Goal: Transaction & Acquisition: Purchase product/service

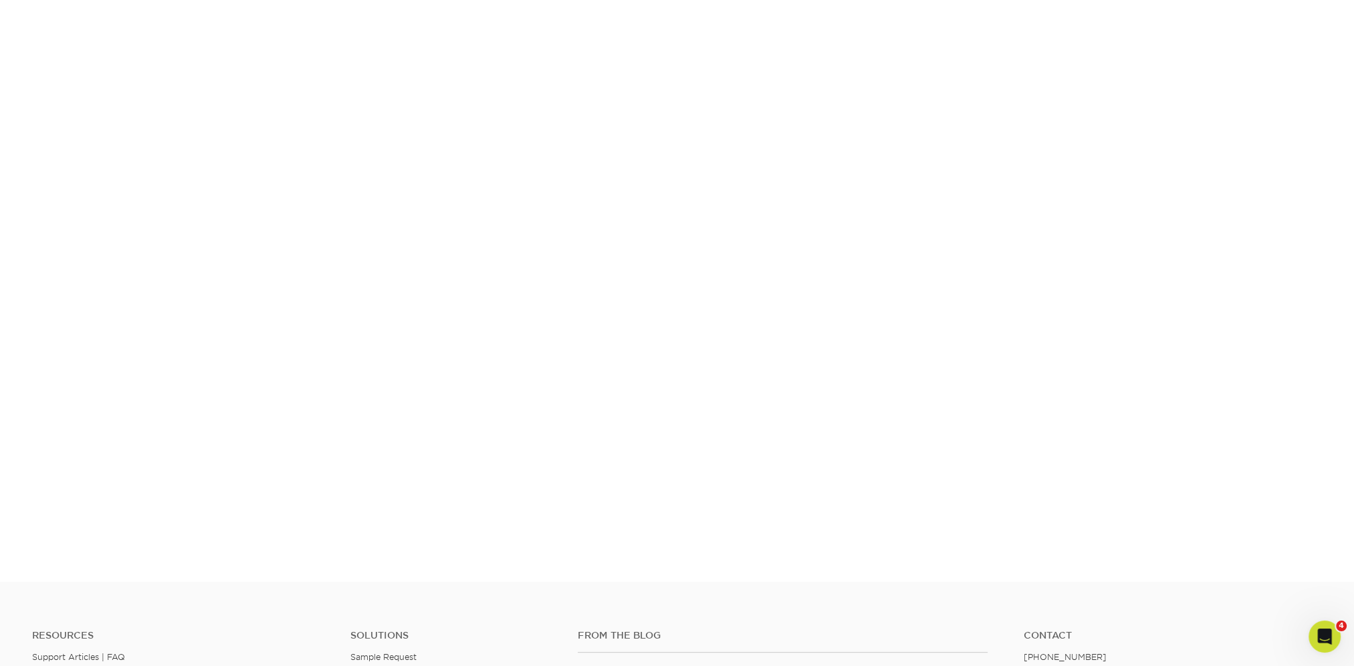
scroll to position [283, 0]
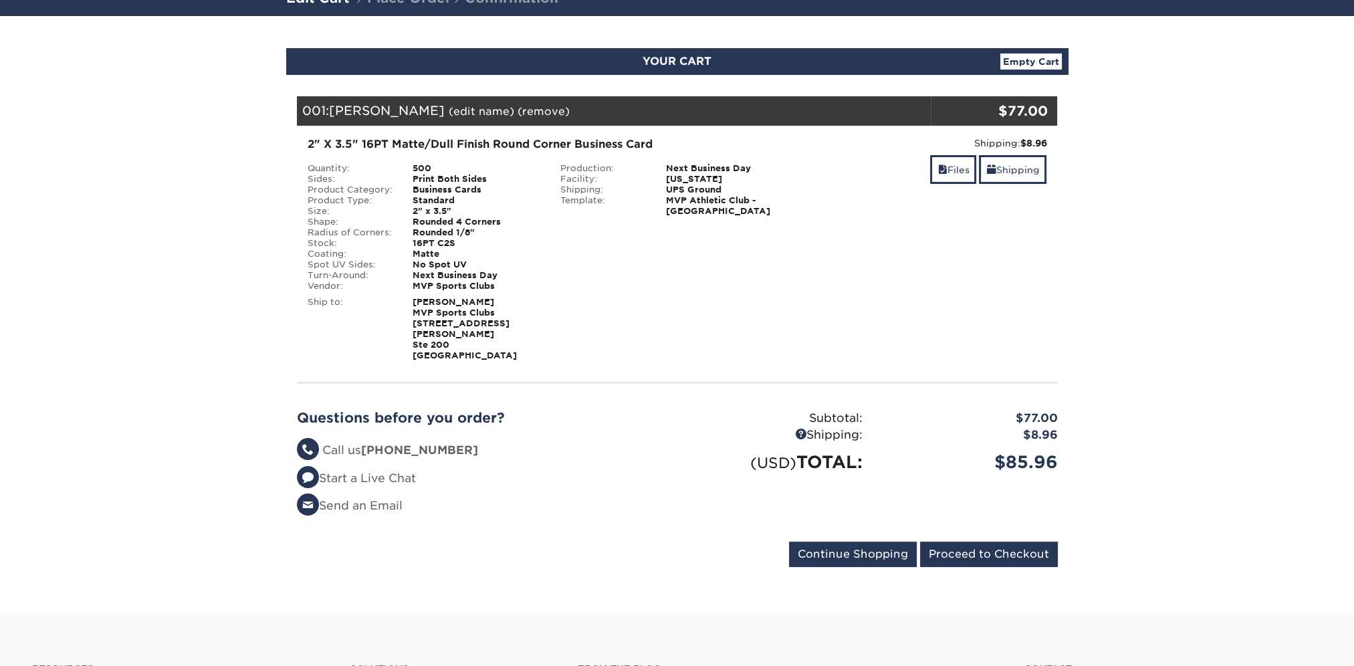
scroll to position [134, 0]
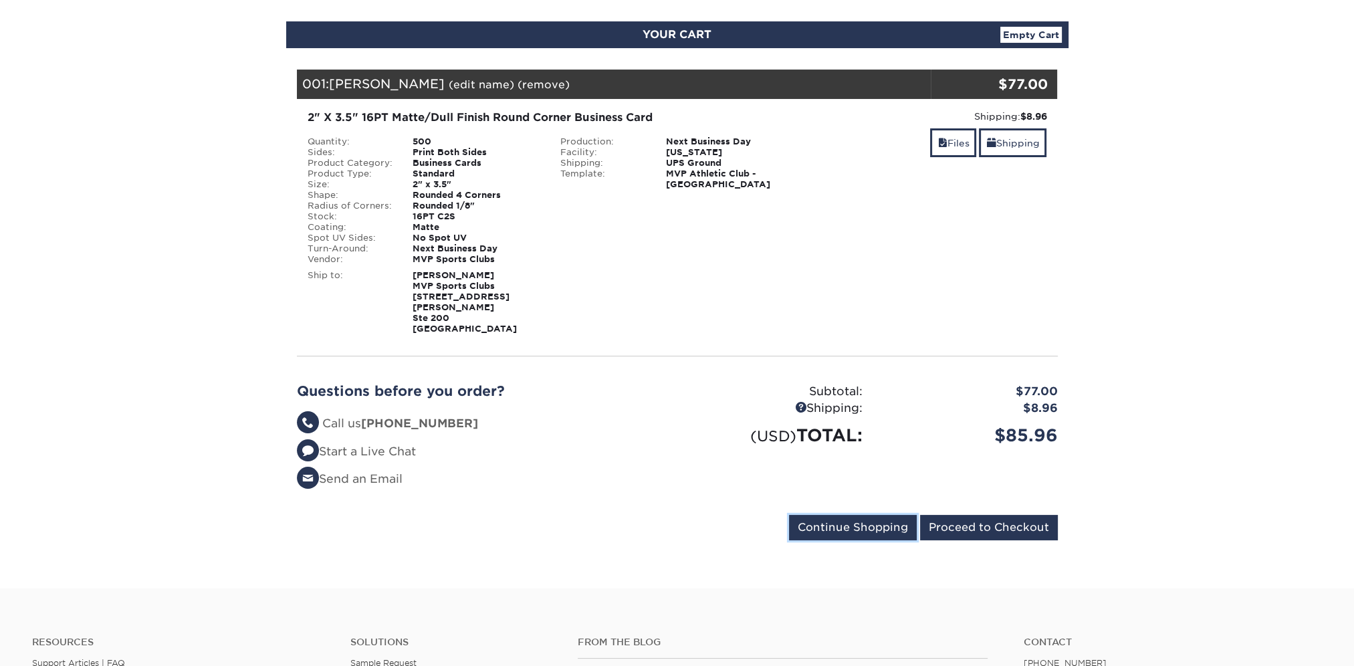
click at [874, 515] on input "Continue Shopping" at bounding box center [853, 527] width 128 height 25
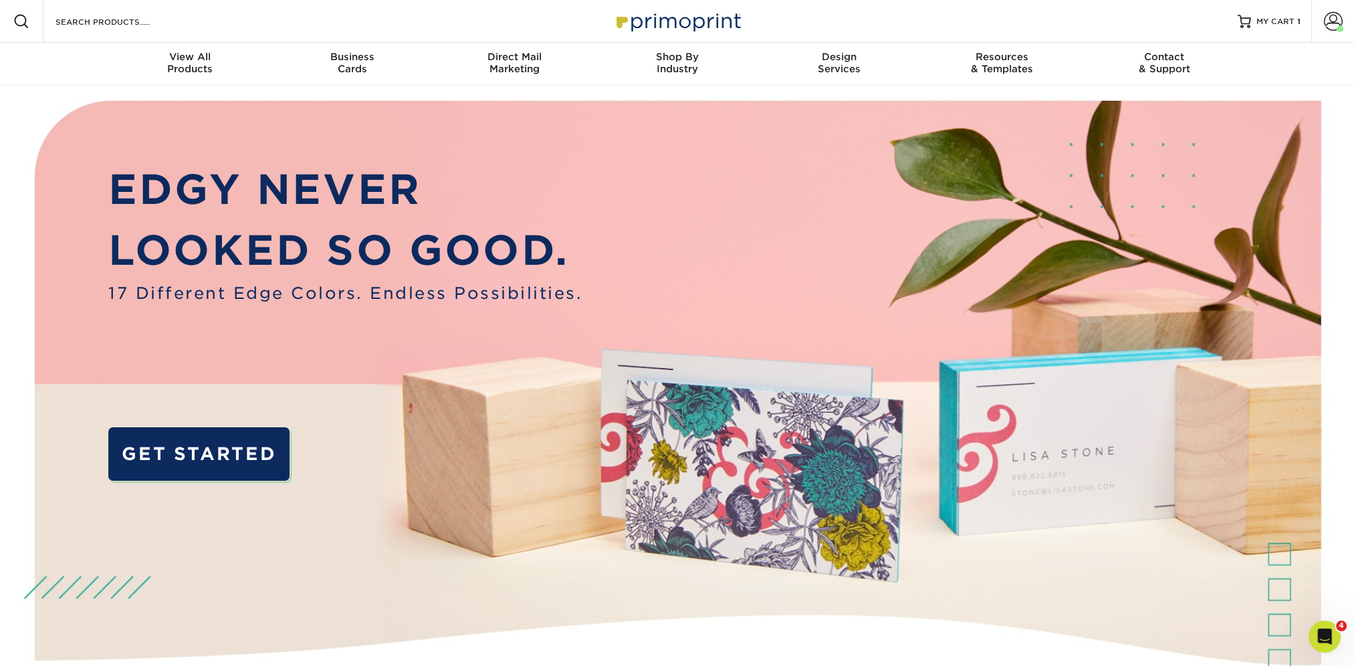
click at [1332, 27] on span at bounding box center [1333, 21] width 19 height 19
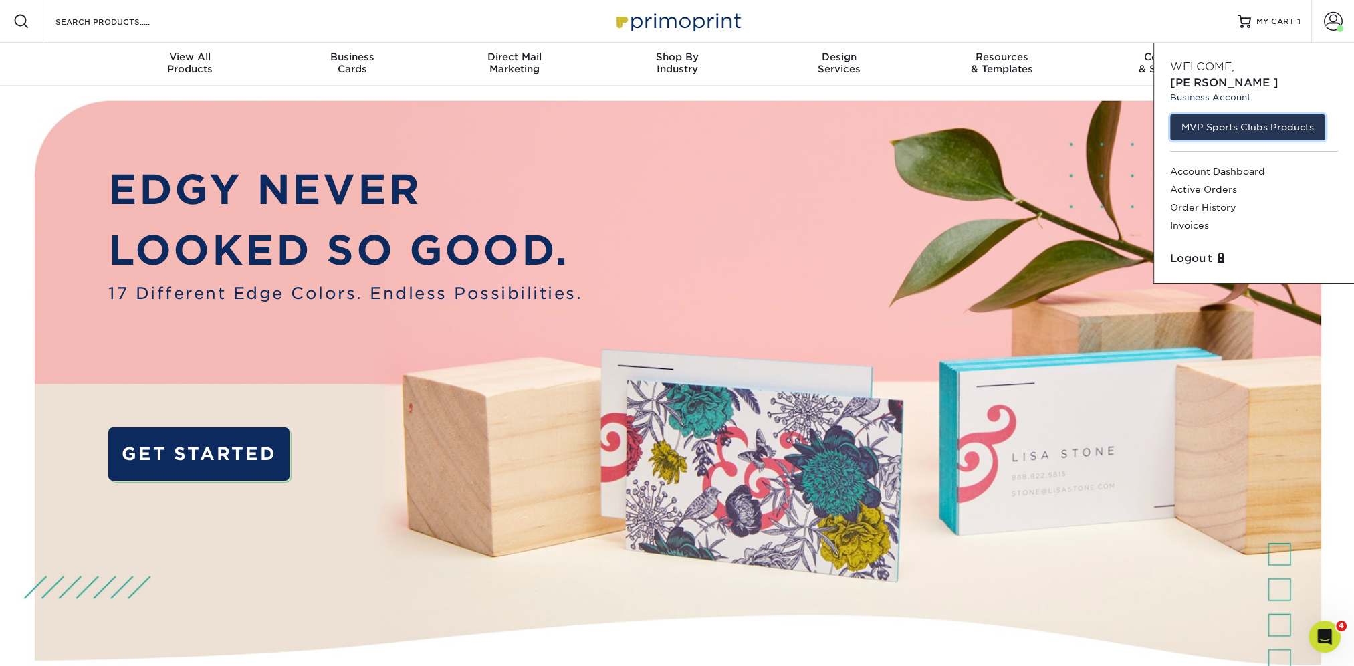
click at [1258, 114] on link "MVP Sports Clubs Products" at bounding box center [1247, 126] width 155 height 25
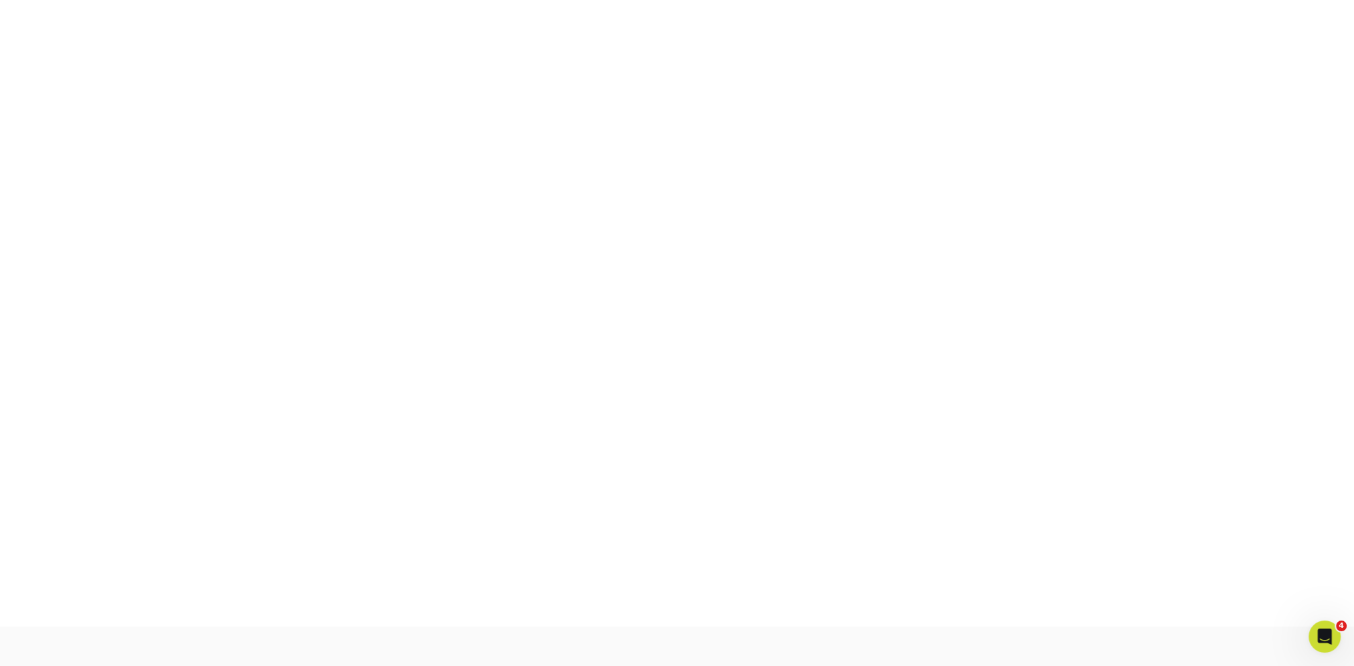
scroll to position [350, 0]
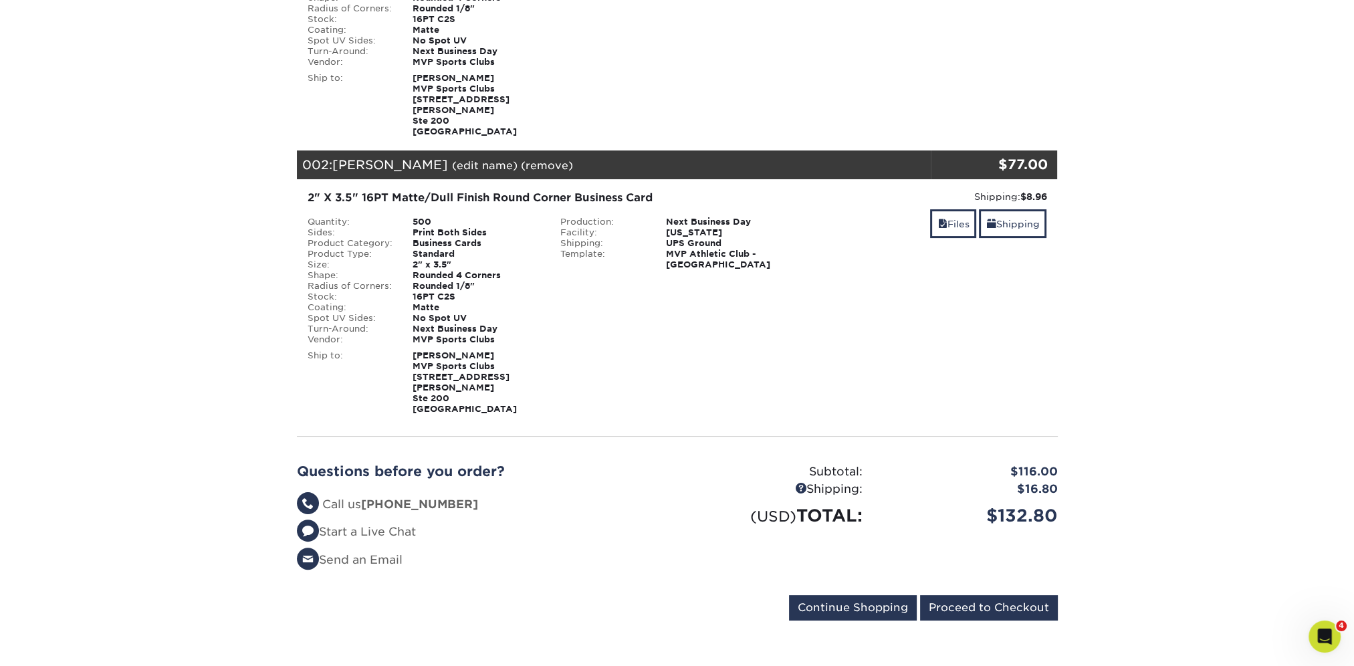
scroll to position [334, 0]
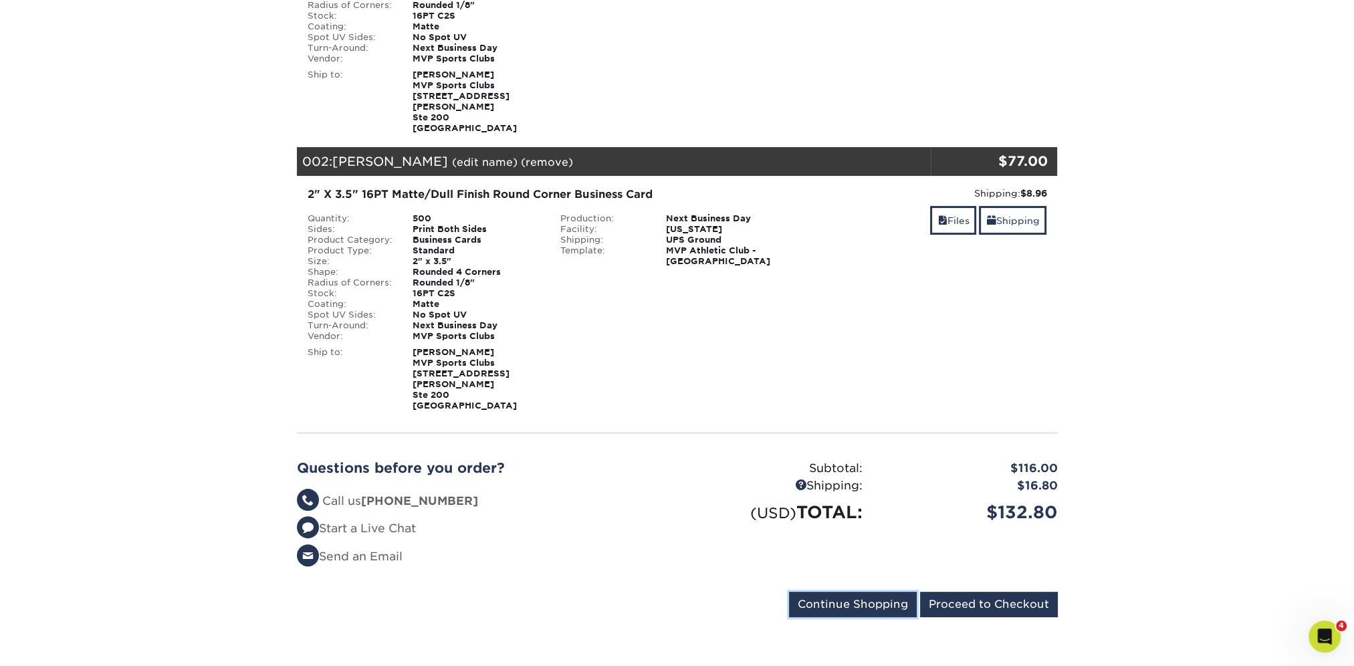
click at [888, 592] on input "Continue Shopping" at bounding box center [853, 604] width 128 height 25
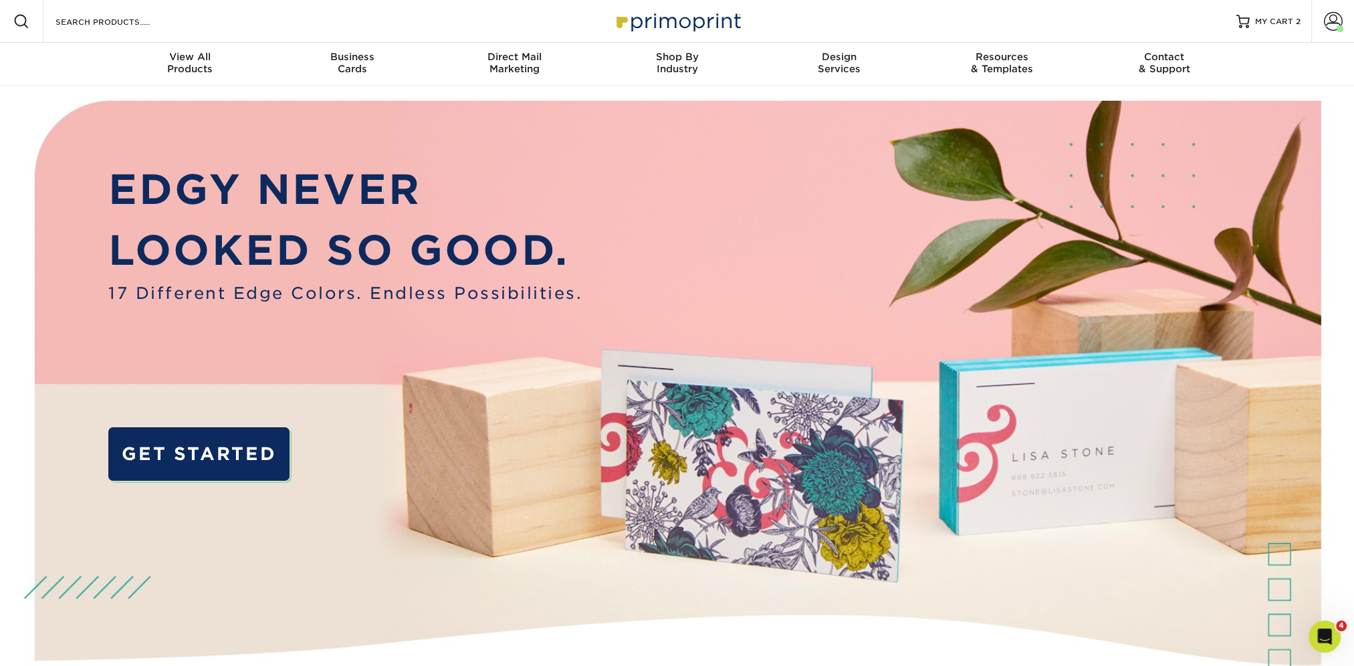
click at [1328, 18] on span at bounding box center [1333, 21] width 19 height 19
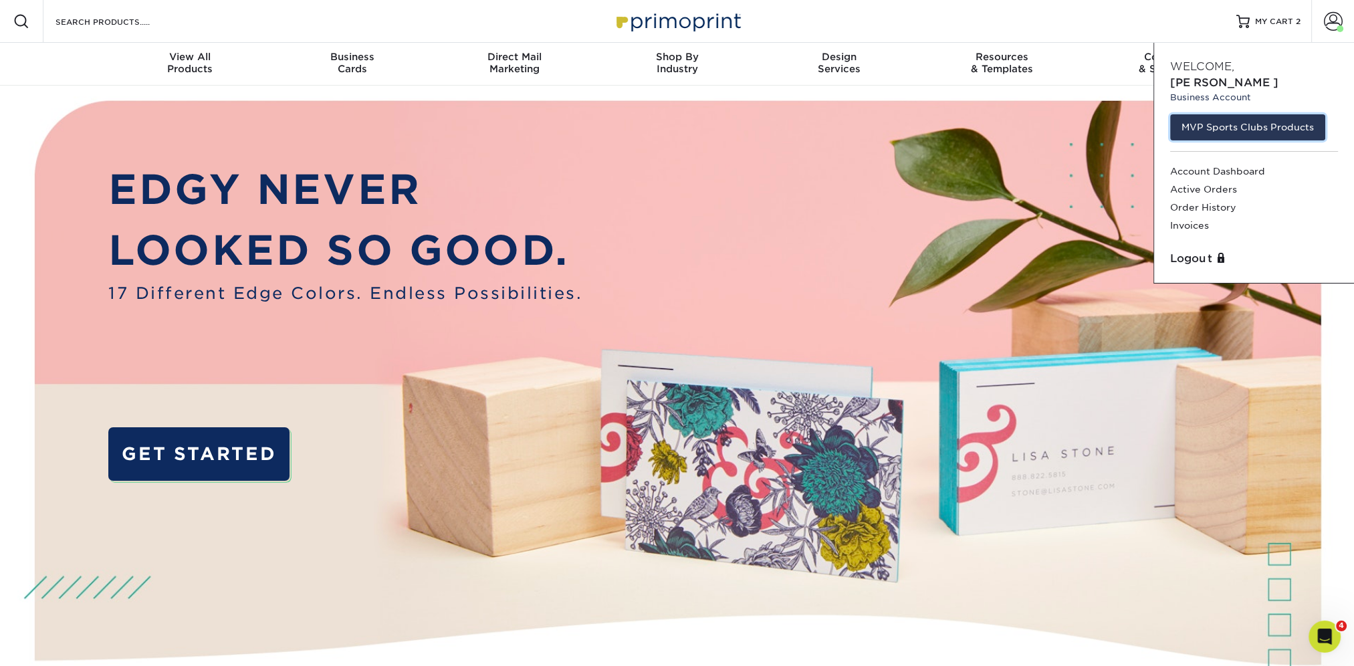
click at [1249, 114] on link "MVP Sports Clubs Products" at bounding box center [1247, 126] width 155 height 25
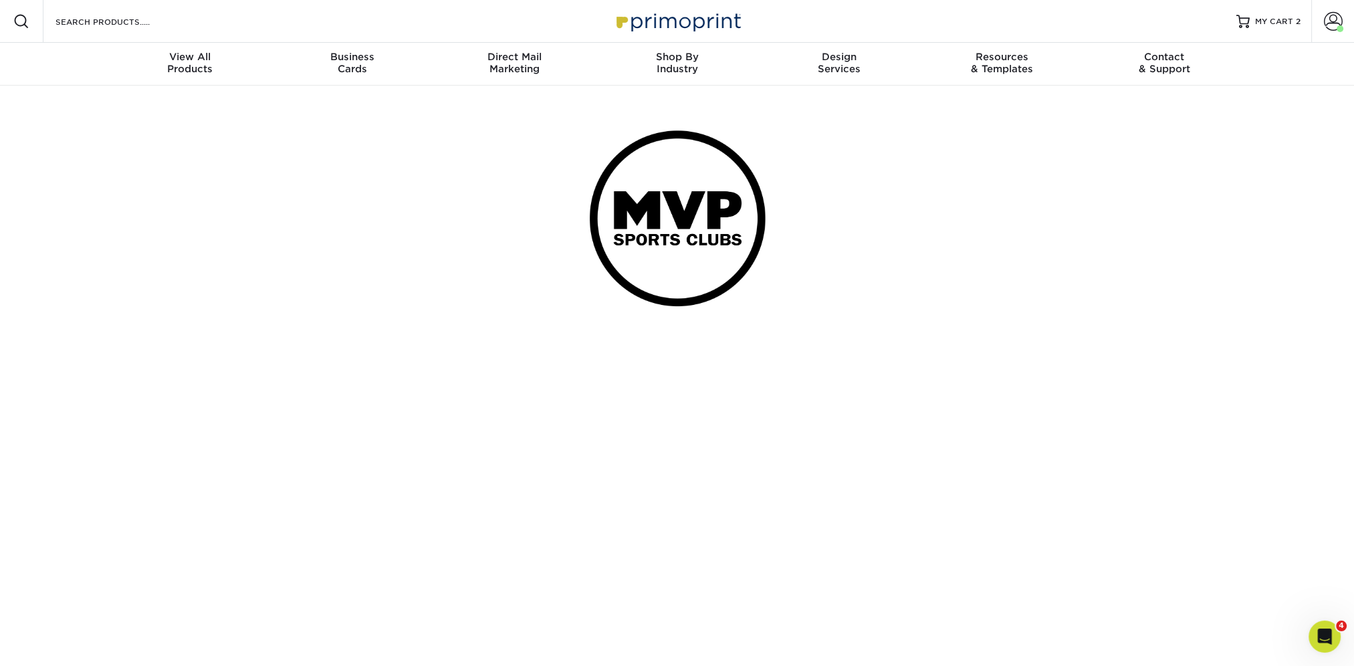
click at [416, 313] on div at bounding box center [677, 218] width 782 height 265
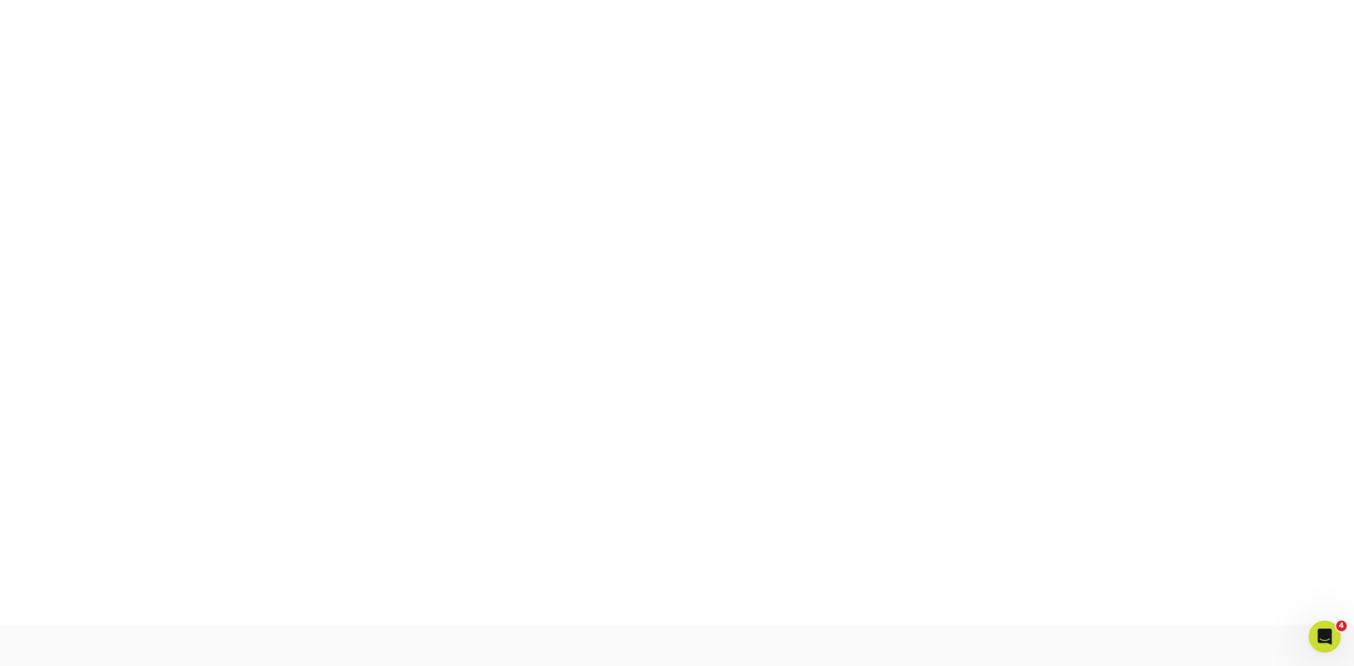
scroll to position [350, 0]
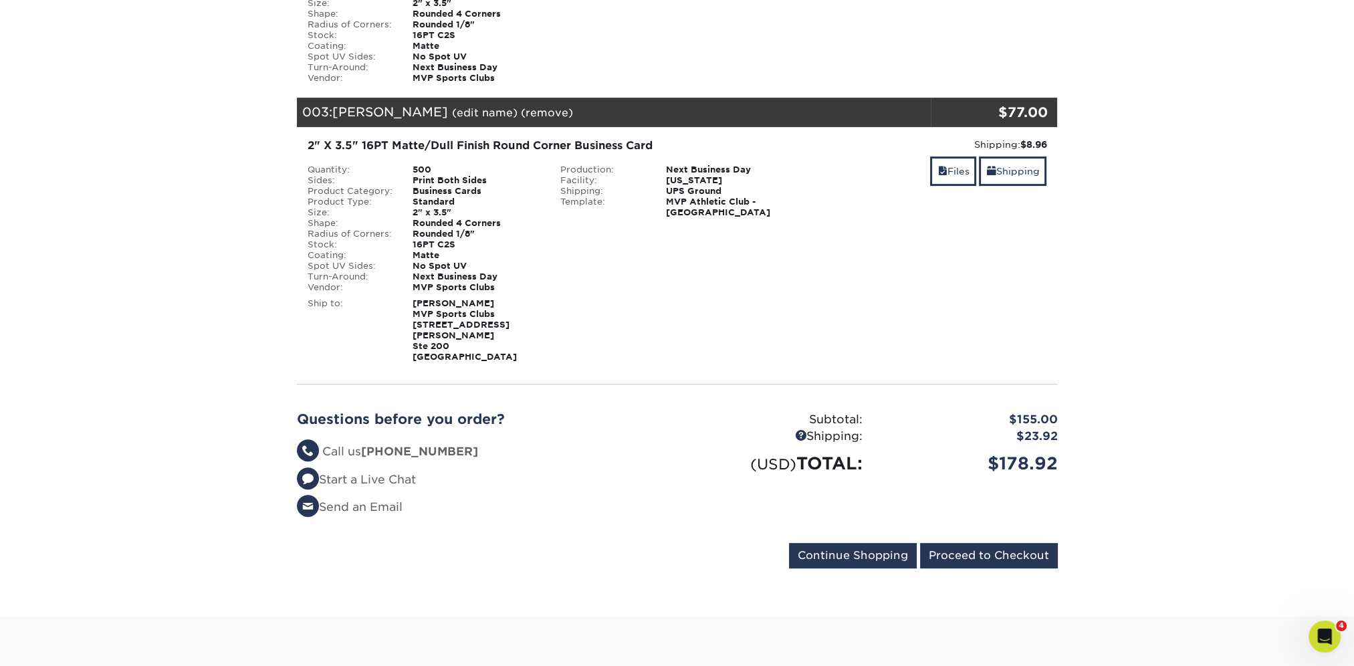
scroll to position [602, 0]
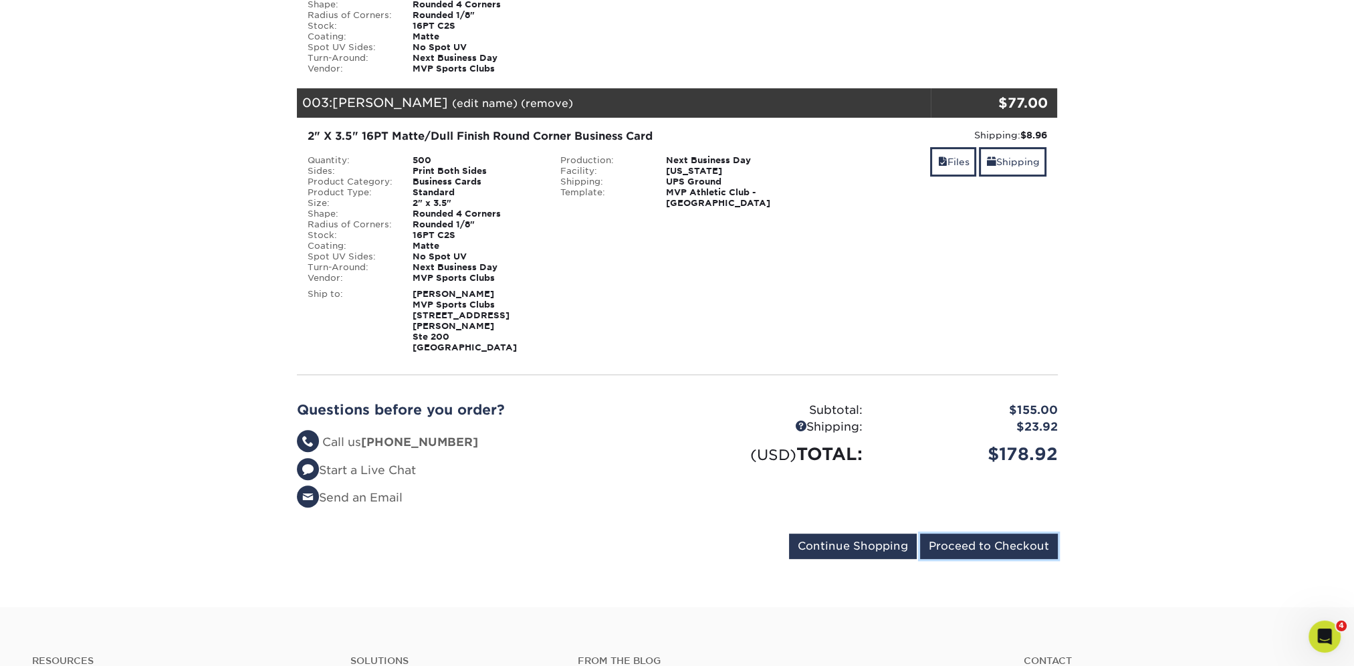
click at [995, 533] on input "Proceed to Checkout" at bounding box center [989, 545] width 138 height 25
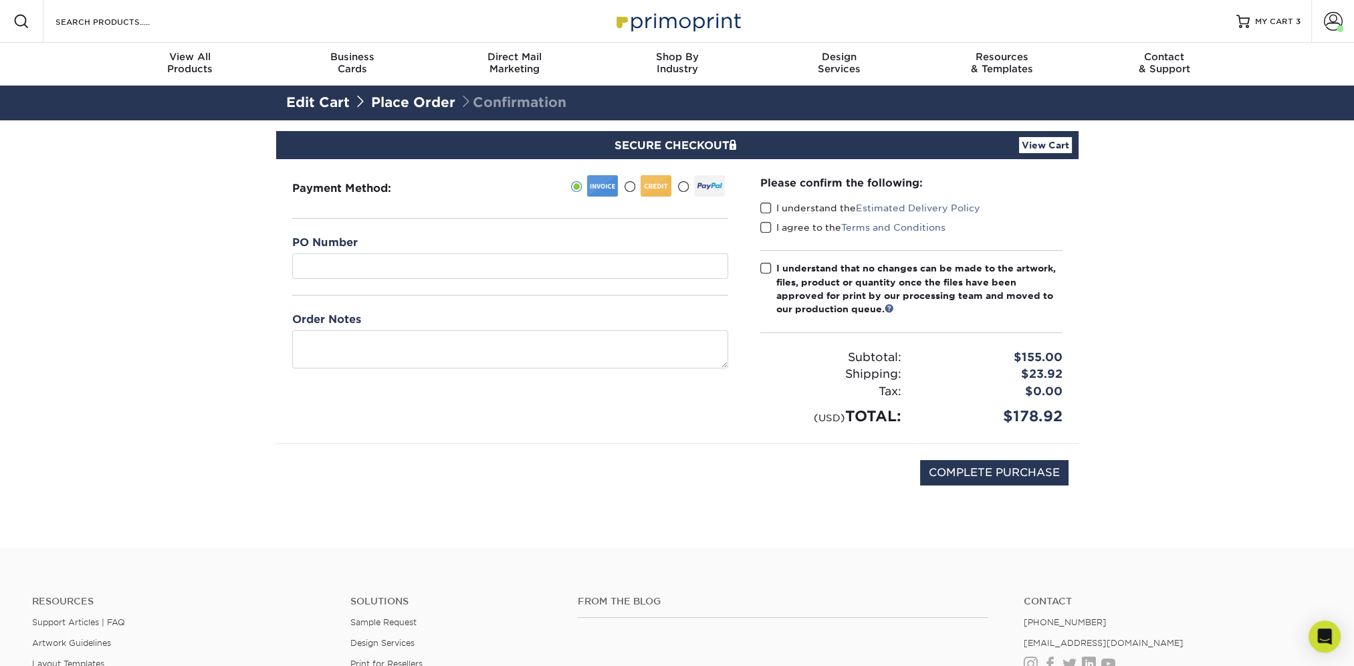
click at [763, 209] on span at bounding box center [765, 208] width 11 height 13
click at [0, 0] on input "I understand the Estimated Delivery Policy" at bounding box center [0, 0] width 0 height 0
click at [760, 226] on span at bounding box center [765, 227] width 11 height 13
click at [0, 0] on input "I agree to the Terms and Conditions" at bounding box center [0, 0] width 0 height 0
click at [766, 269] on span at bounding box center [765, 268] width 11 height 13
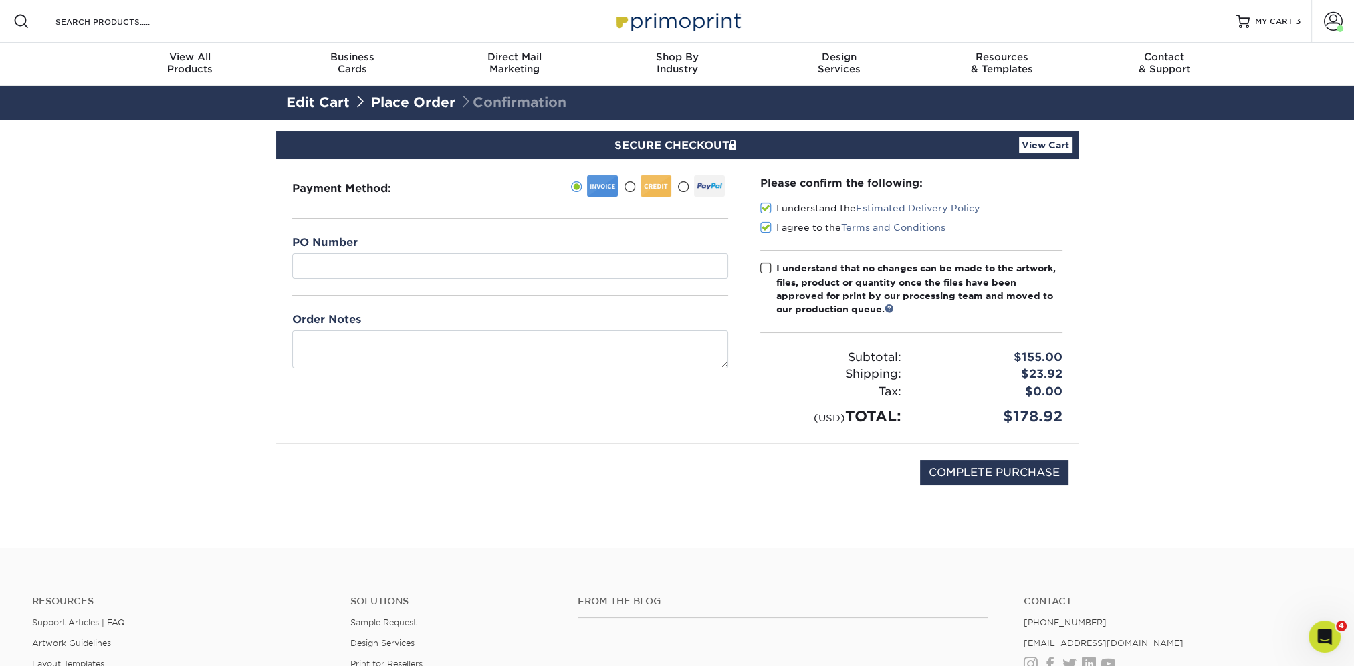
click at [0, 0] on input "I understand that no changes can be made to the artwork, files, product or quan…" at bounding box center [0, 0] width 0 height 0
click at [938, 477] on input "COMPLETE PURCHASE" at bounding box center [994, 472] width 148 height 25
type input "PROCESSING, PLEASE WAIT..."
